Goal: Information Seeking & Learning: Learn about a topic

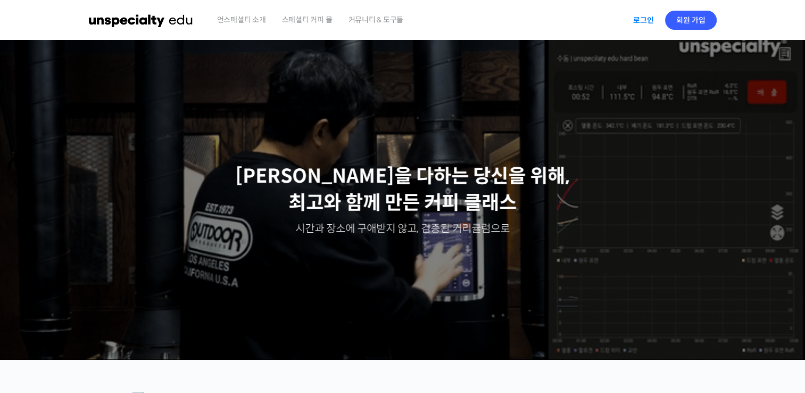
click at [632, 21] on link "로그인" at bounding box center [644, 20] width 34 height 24
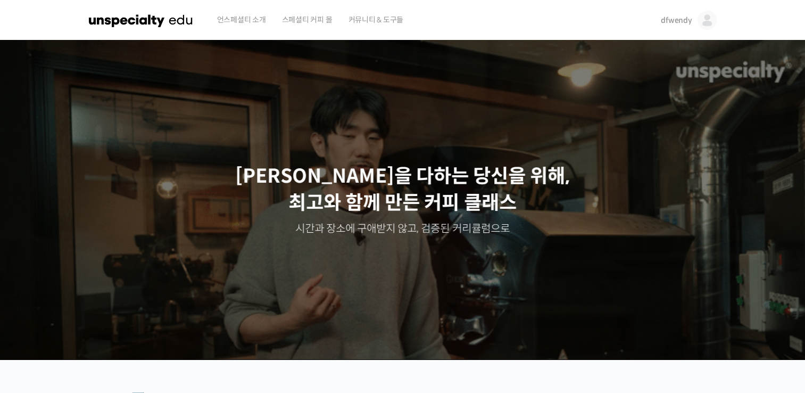
click at [684, 23] on span "dfwendy" at bounding box center [676, 20] width 31 height 10
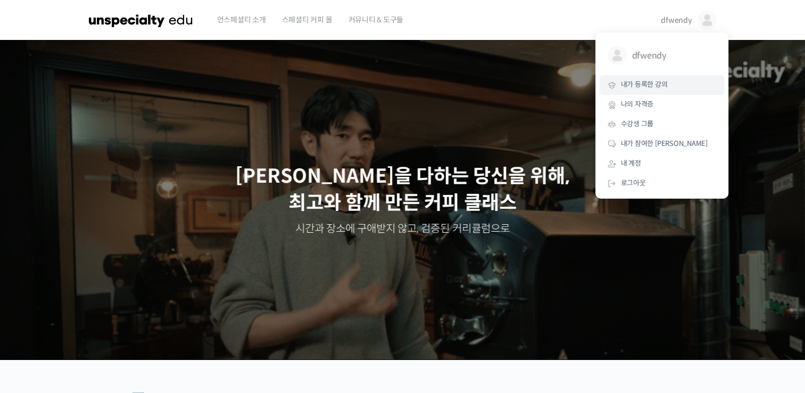
click at [643, 88] on span "내가 등록한 강의" at bounding box center [644, 84] width 47 height 9
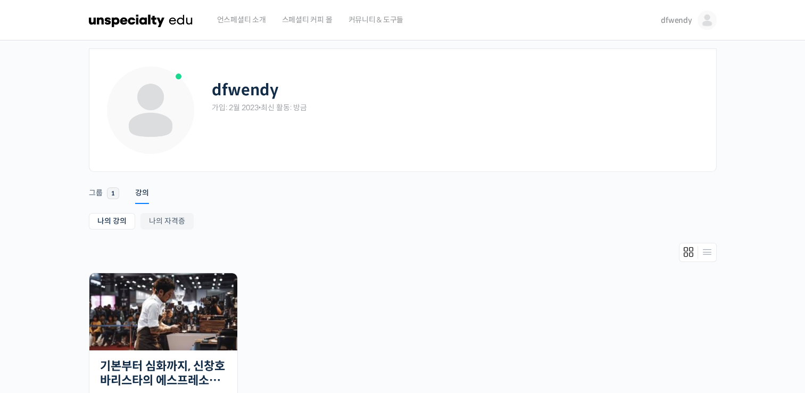
click at [141, 18] on img at bounding box center [141, 20] width 104 height 32
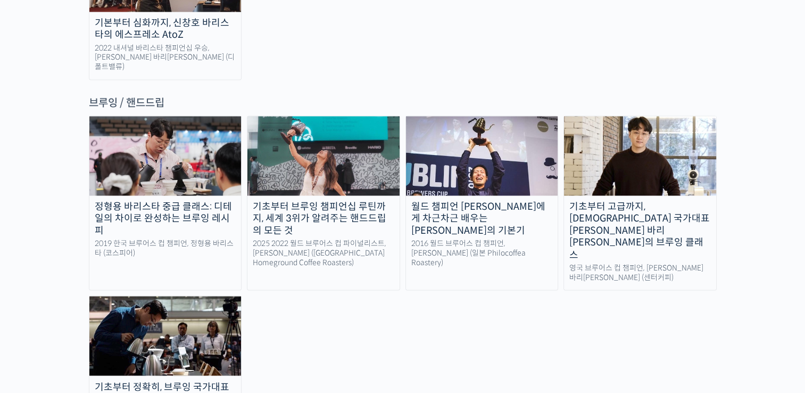
scroll to position [1756, 0]
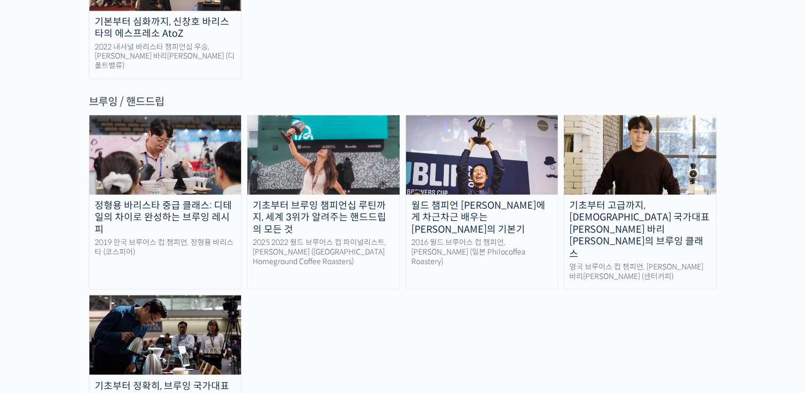
click at [679, 262] on div "영국 브루어스 컵 챔피언, 박상호 바리스타 (센터커피)" at bounding box center [640, 271] width 152 height 19
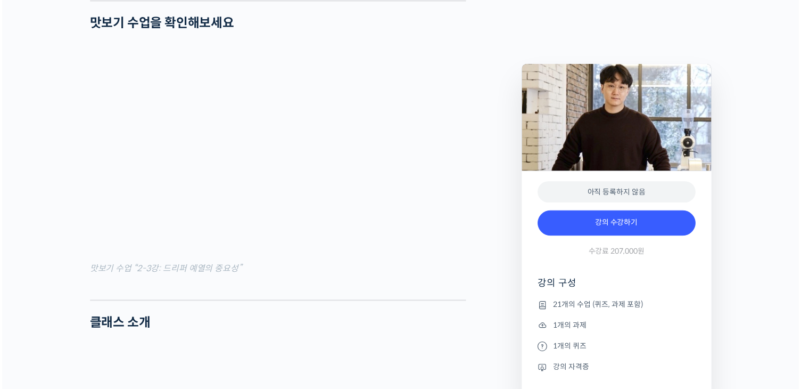
scroll to position [1064, 0]
